Goal: Information Seeking & Learning: Learn about a topic

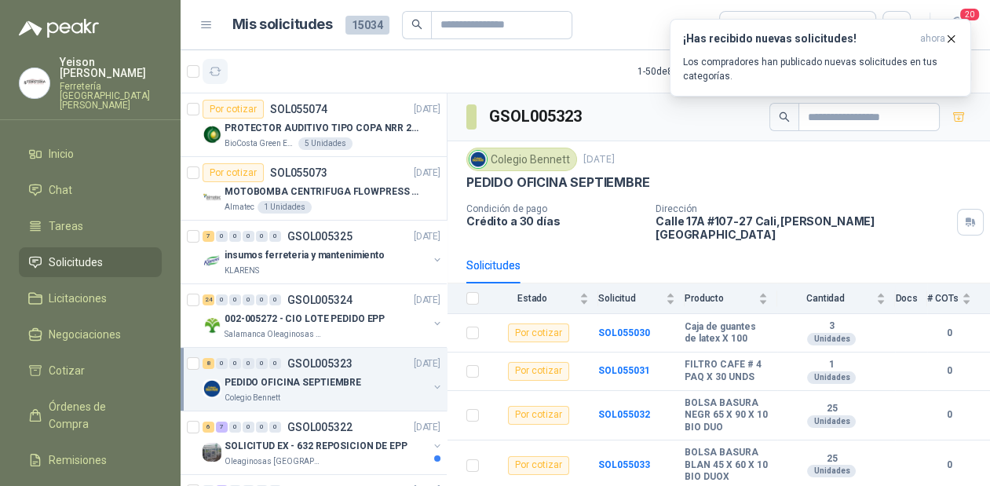
click at [222, 71] on button "button" at bounding box center [215, 71] width 25 height 25
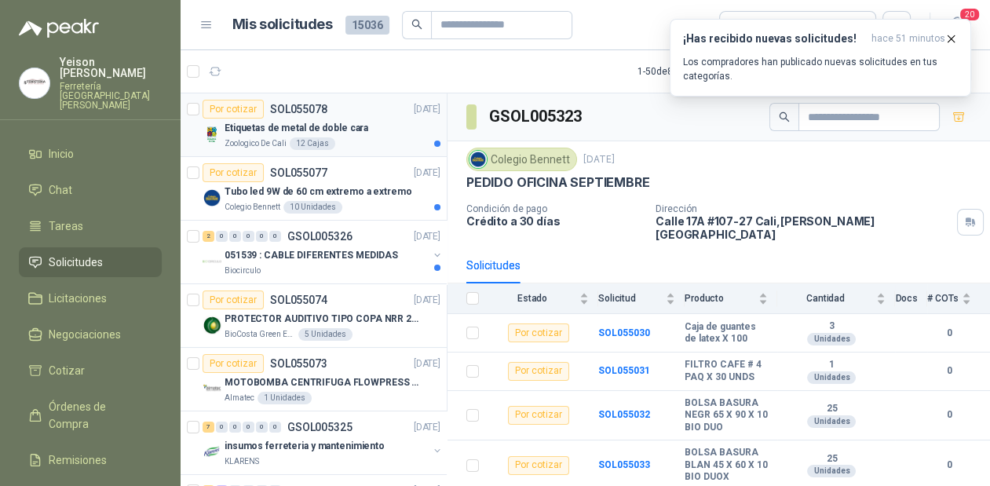
click at [341, 135] on div "Etiquetas de metal de doble cara" at bounding box center [333, 128] width 216 height 19
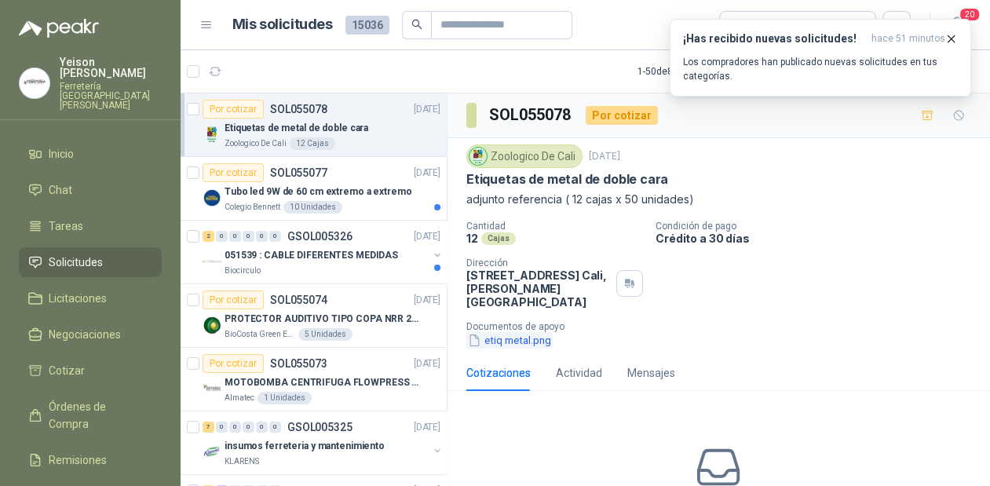
click at [544, 342] on button "etiq metal.png" at bounding box center [510, 340] width 86 height 16
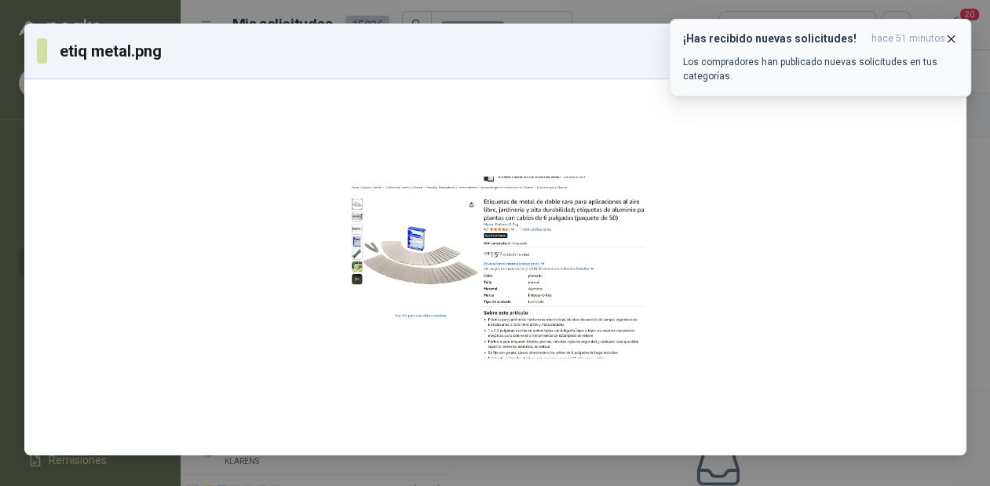
click at [958, 41] on button "¡Has recibido nuevas solicitudes! hace 51 minutos Los compradores han publicado…" at bounding box center [821, 58] width 302 height 78
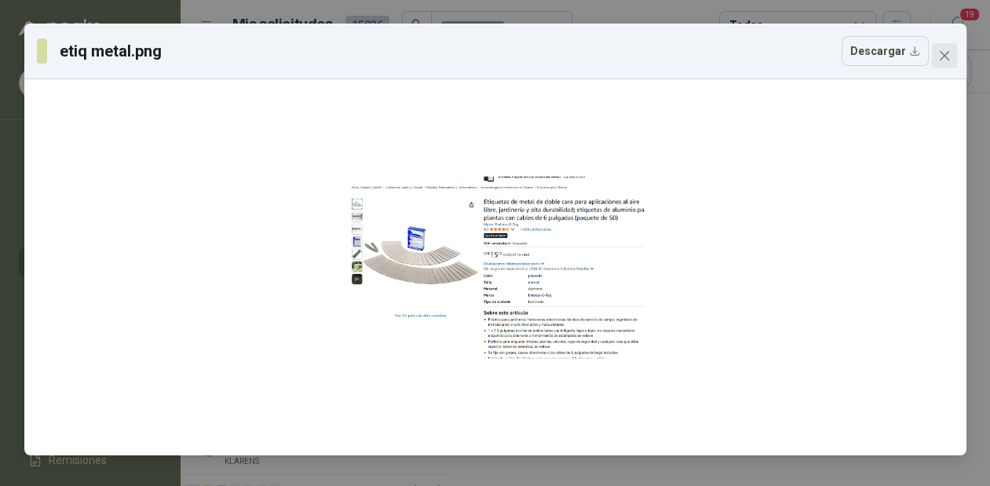
click at [939, 50] on icon "close" at bounding box center [945, 55] width 13 height 13
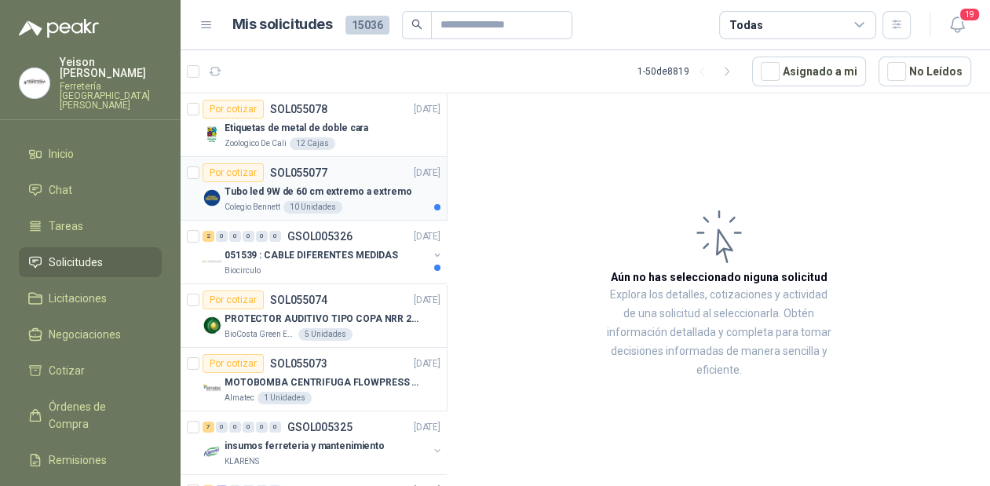
click at [302, 197] on p "Tubo led 9W de 60 cm extremo a extremo" at bounding box center [318, 192] width 187 height 15
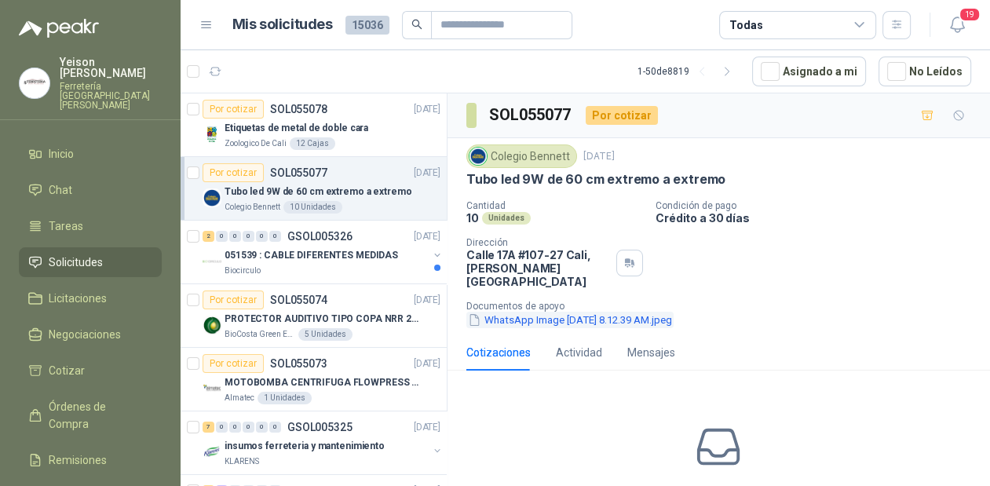
click at [569, 312] on button "WhatsApp Image [DATE] 8.12.39 AM.jpeg" at bounding box center [570, 320] width 207 height 16
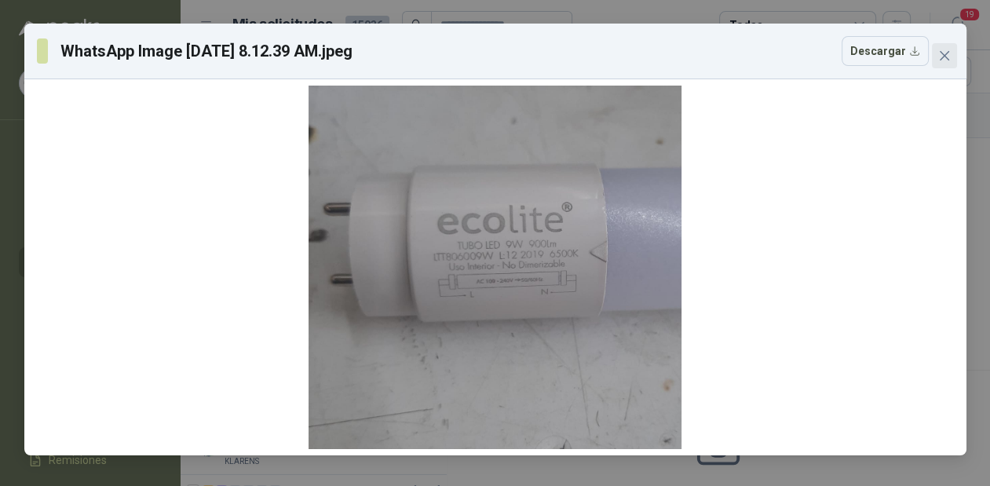
click at [946, 48] on button "Close" at bounding box center [944, 55] width 25 height 25
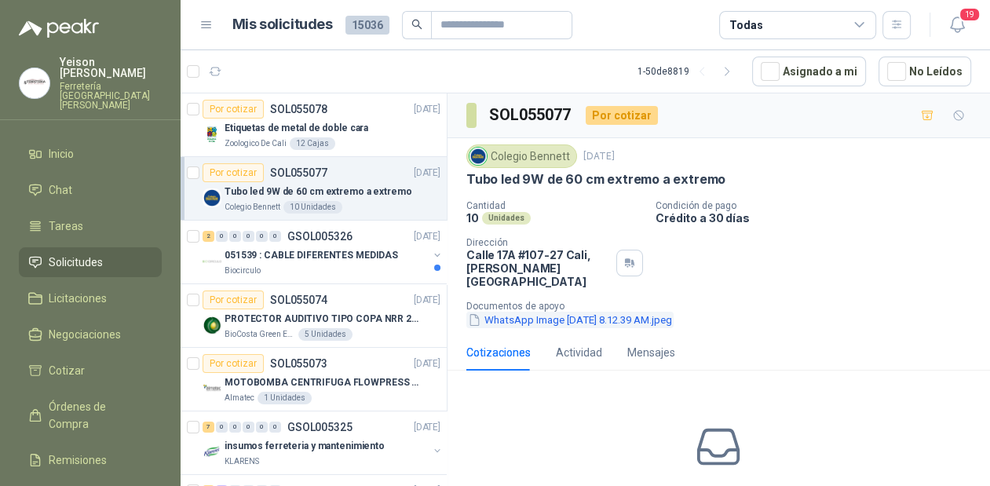
click at [622, 313] on button "WhatsApp Image [DATE] 8.12.39 AM.jpeg" at bounding box center [570, 320] width 207 height 16
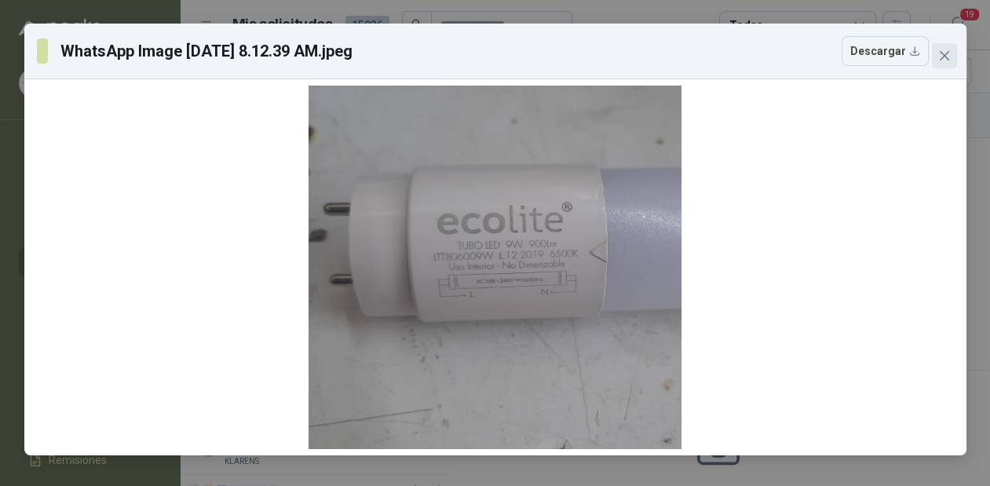
click at [941, 52] on icon "close" at bounding box center [943, 55] width 9 height 9
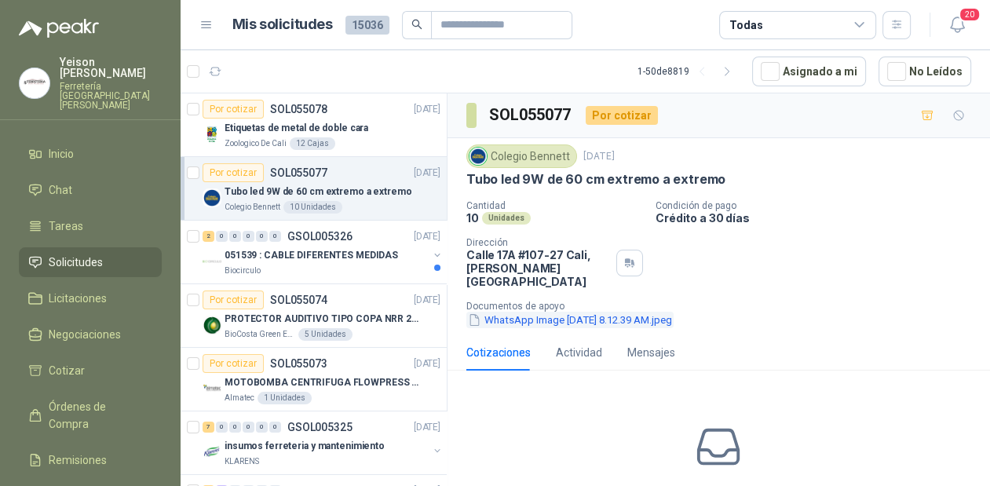
click at [565, 312] on button "WhatsApp Image [DATE] 8.12.39 AM.jpeg" at bounding box center [570, 320] width 207 height 16
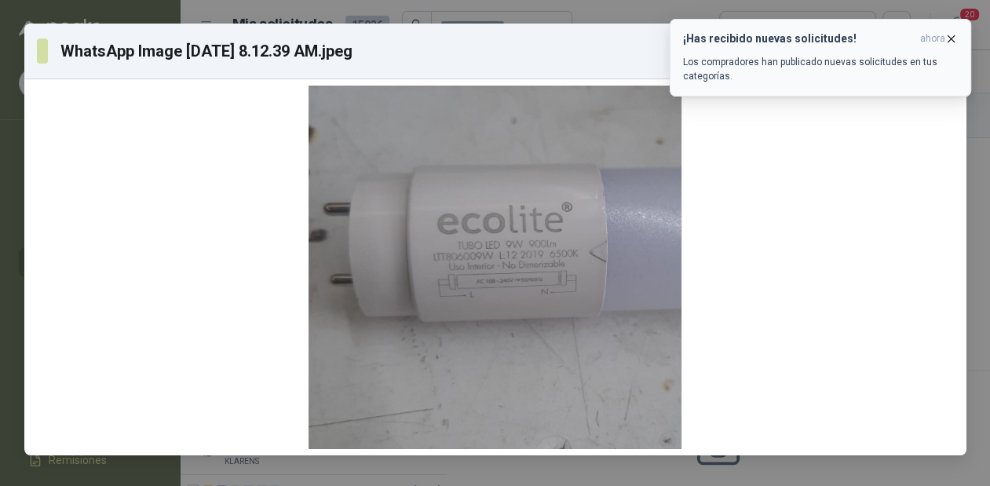
click at [952, 36] on icon "button" at bounding box center [951, 38] width 13 height 13
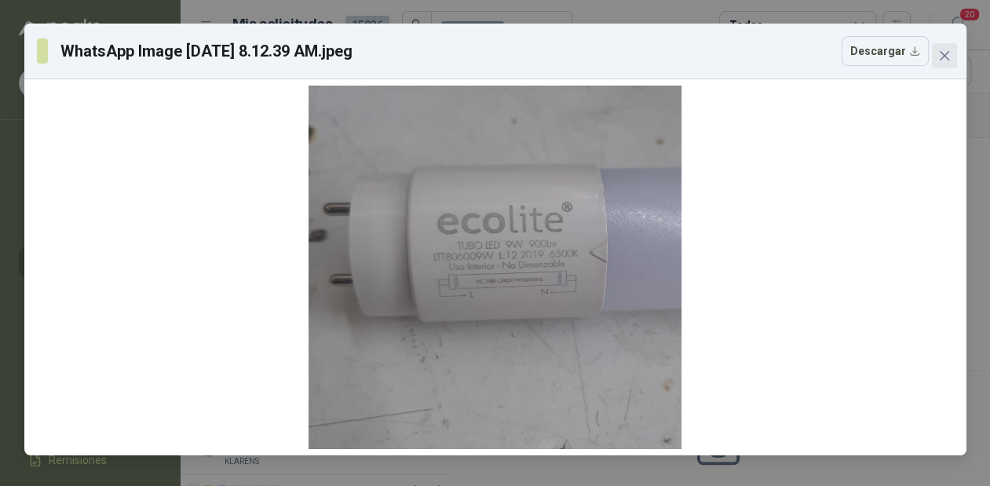
click at [938, 47] on button "Close" at bounding box center [944, 55] width 25 height 25
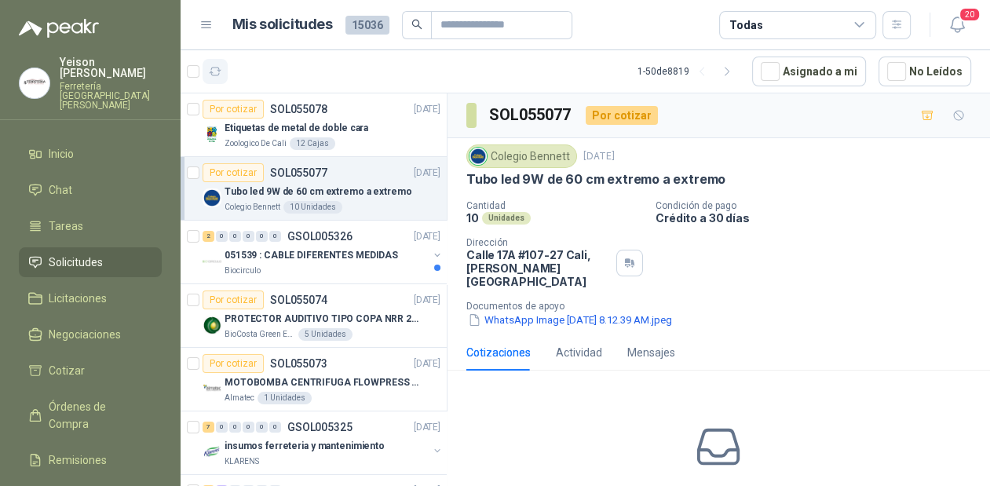
click at [224, 68] on button "button" at bounding box center [215, 71] width 25 height 25
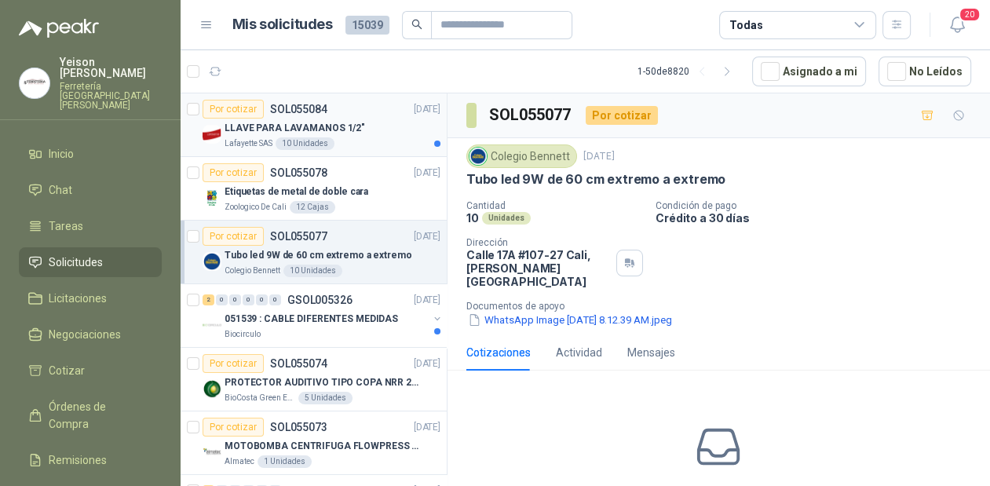
click at [320, 124] on p "LLAVE PARA LAVAMANOS 1/2"" at bounding box center [295, 128] width 141 height 15
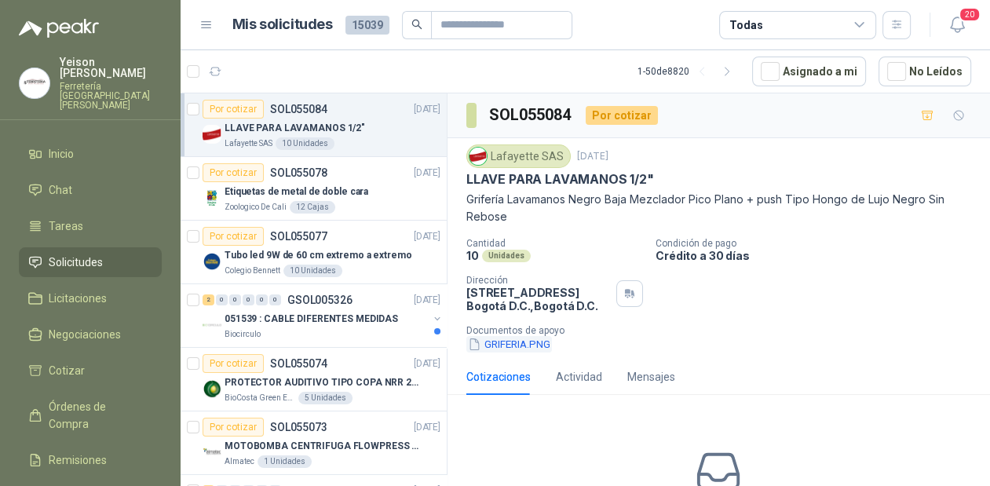
click at [516, 347] on button "GRIFERIA.PNG" at bounding box center [510, 344] width 86 height 16
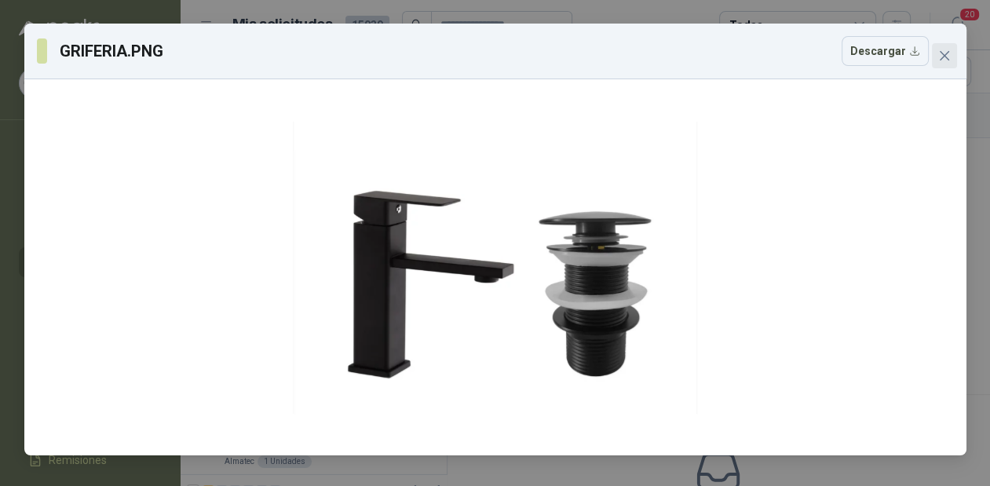
click at [941, 47] on button "Close" at bounding box center [944, 55] width 25 height 25
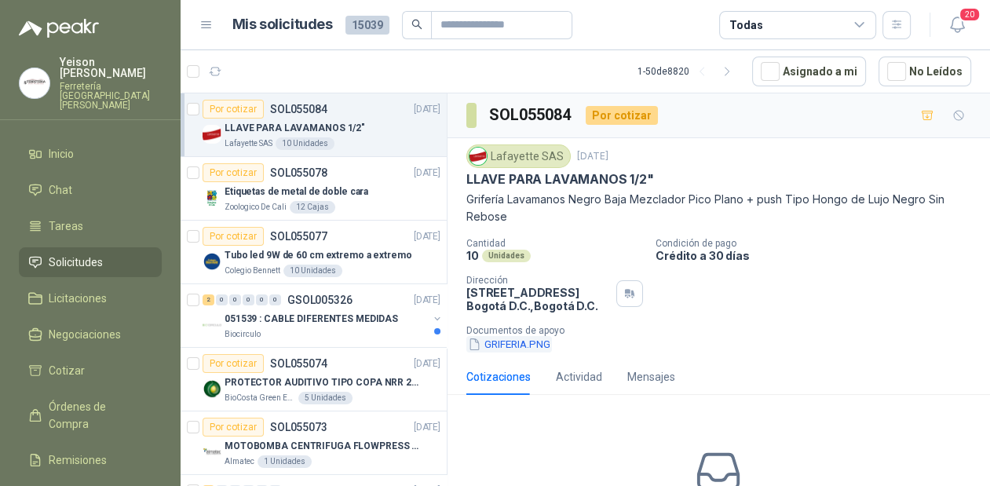
click at [514, 346] on button "GRIFERIA.PNG" at bounding box center [510, 344] width 86 height 16
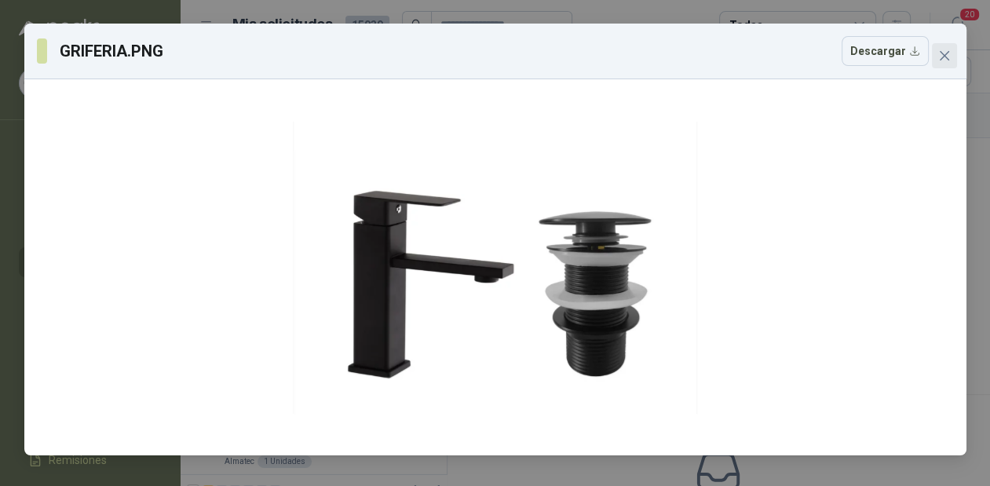
click at [943, 63] on button "Close" at bounding box center [944, 55] width 25 height 25
